Goal: Connect with others: Connect with other users

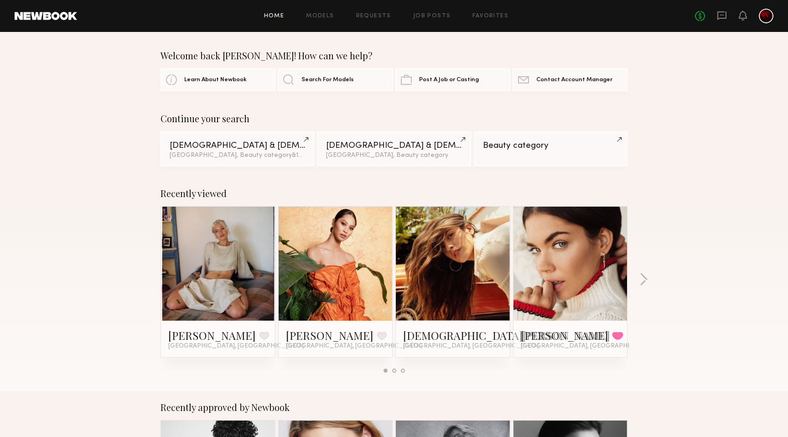
scroll to position [216, 0]
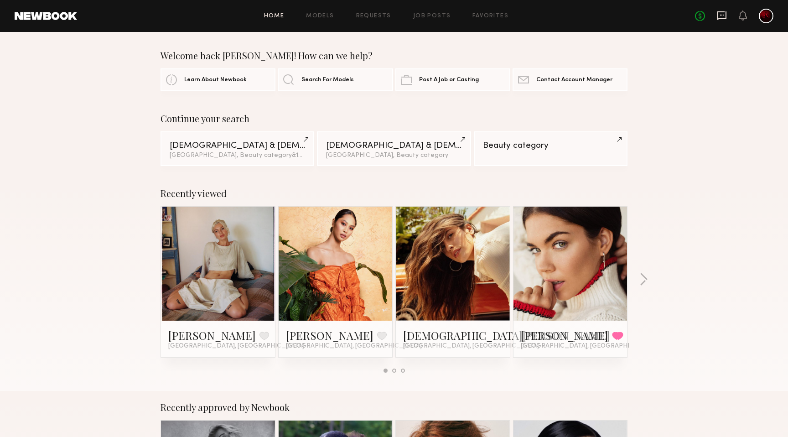
click at [718, 15] on icon at bounding box center [722, 15] width 10 height 10
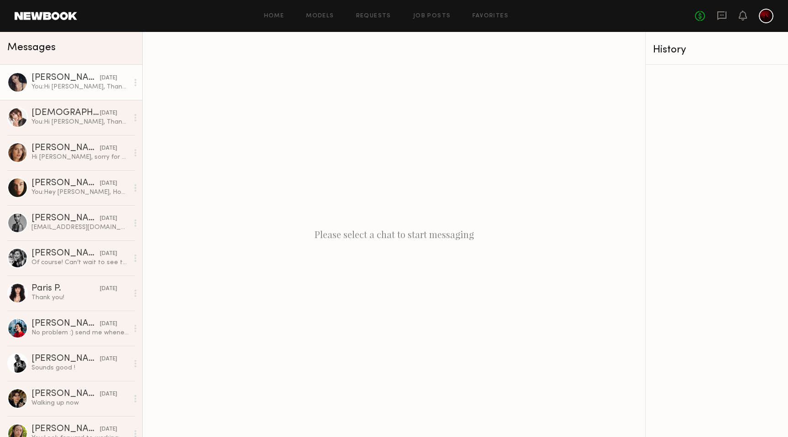
click at [93, 86] on div "You: Hi [PERSON_NAME], Thank you for accepting the booking request! I’m looking…" at bounding box center [79, 87] width 97 height 9
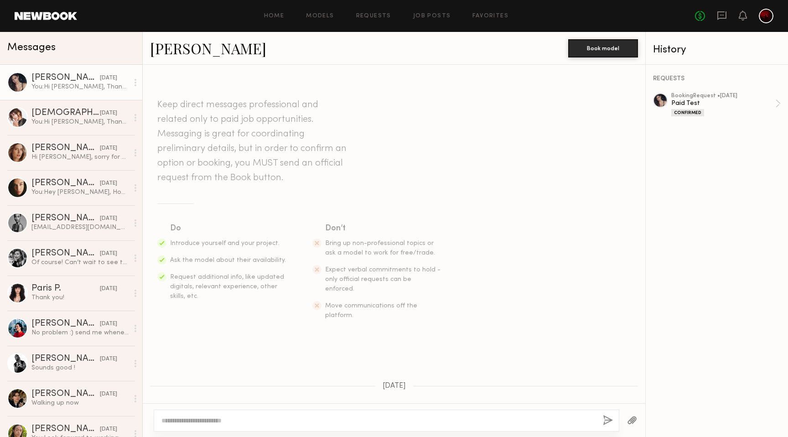
scroll to position [265, 0]
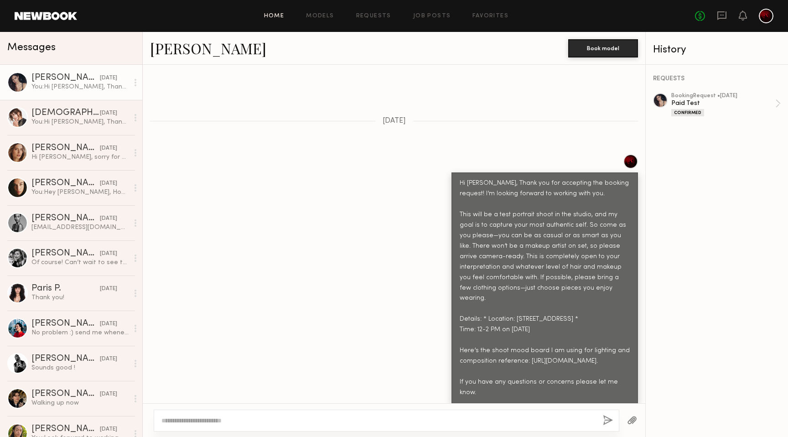
click at [273, 15] on link "Home" at bounding box center [274, 16] width 21 height 6
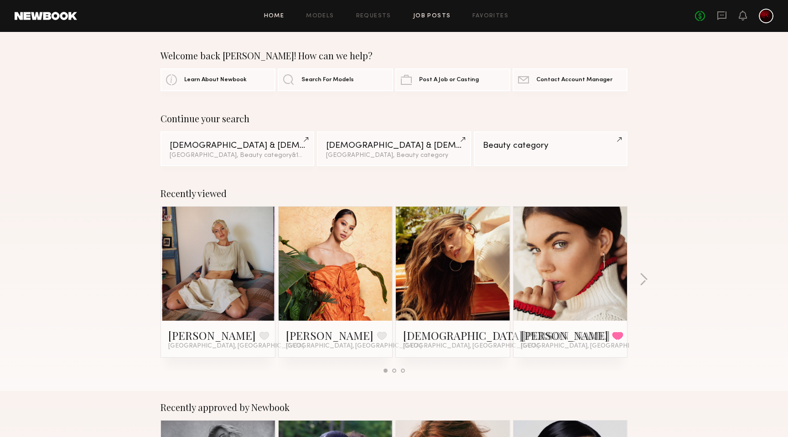
click at [433, 13] on link "Job Posts" at bounding box center [432, 16] width 38 height 6
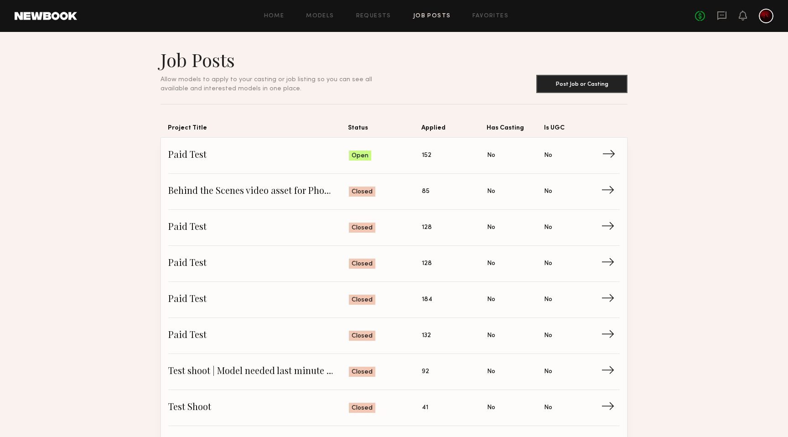
click at [325, 158] on span "Paid Test" at bounding box center [258, 156] width 181 height 14
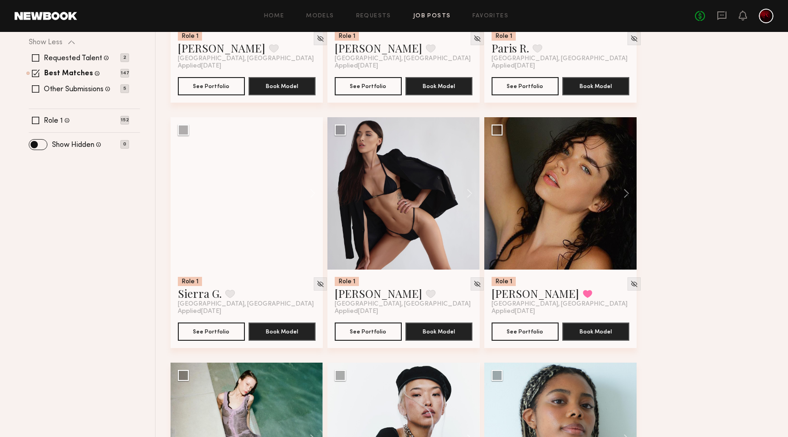
scroll to position [274, 0]
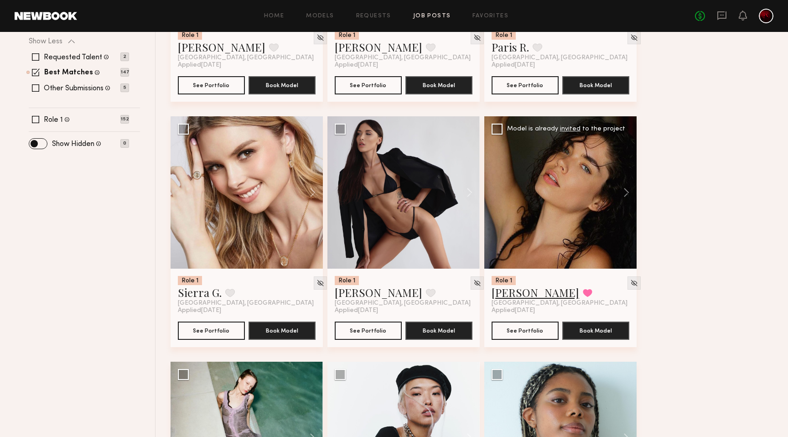
click at [512, 291] on link "Aarika W." at bounding box center [535, 292] width 88 height 15
click at [60, 16] on link at bounding box center [46, 16] width 62 height 8
